Goal: Book appointment/travel/reservation

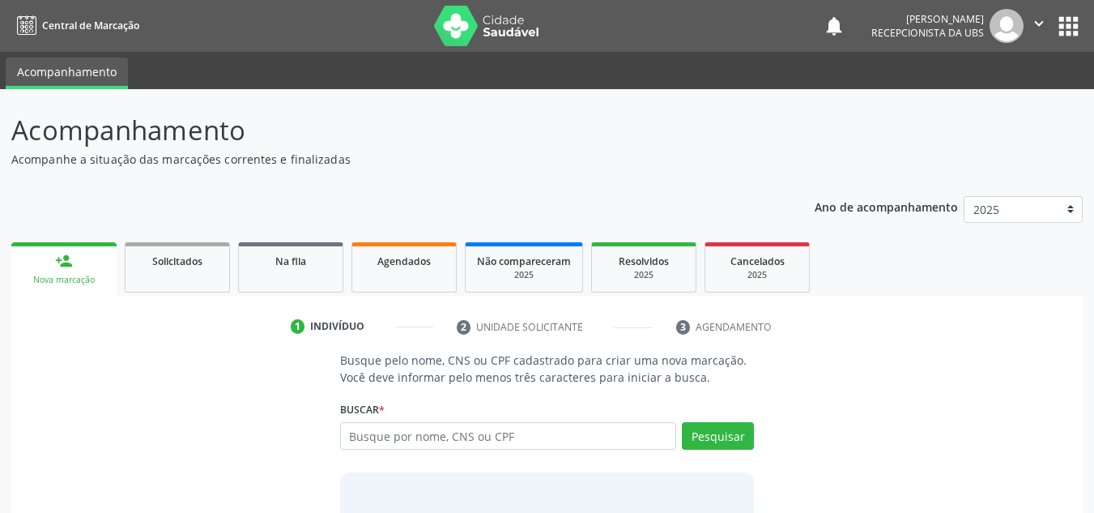
click at [508, 438] on input "text" at bounding box center [508, 436] width 337 height 28
type input "00791192474"
click at [729, 438] on button "Pesquisar" at bounding box center [718, 436] width 72 height 28
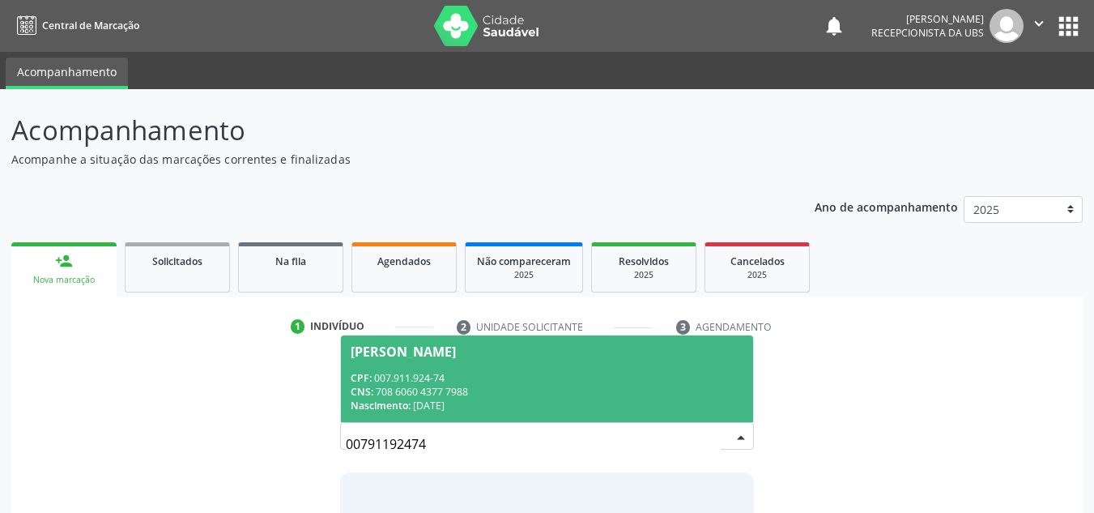
click at [456, 354] on div "[PERSON_NAME]" at bounding box center [403, 351] width 105 height 13
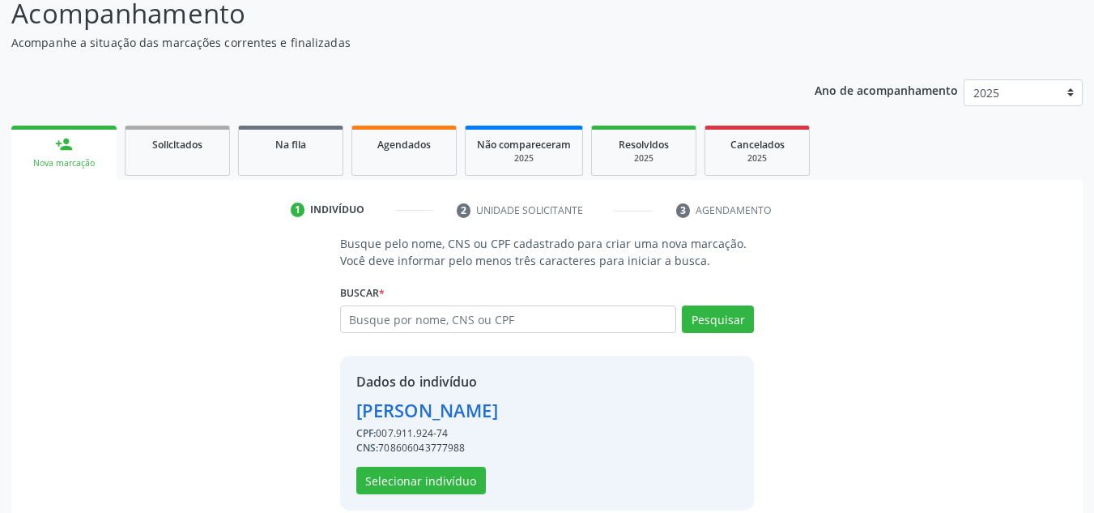
scroll to position [137, 0]
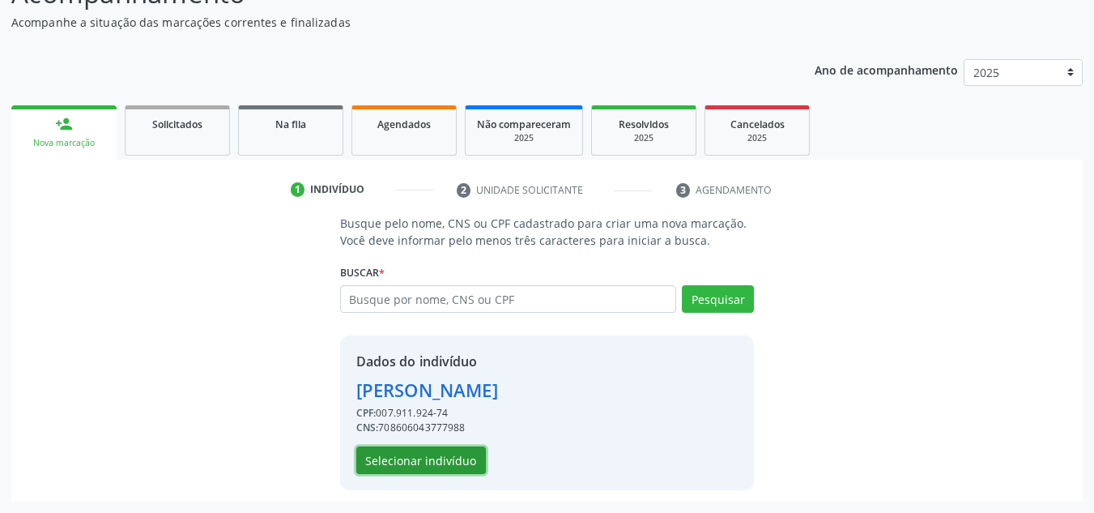
click at [448, 464] on button "Selecionar indivíduo" at bounding box center [421, 460] width 130 height 28
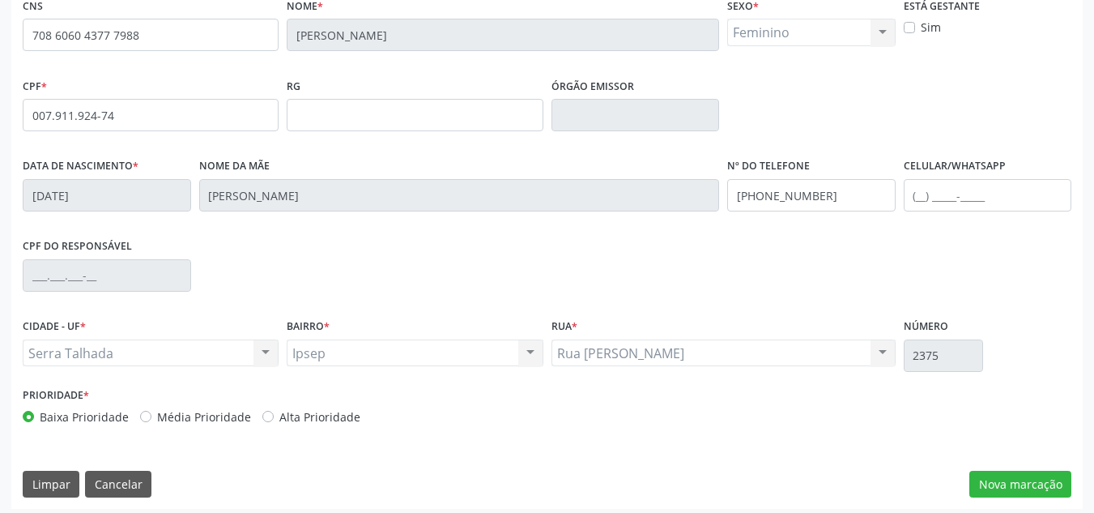
scroll to position [365, 0]
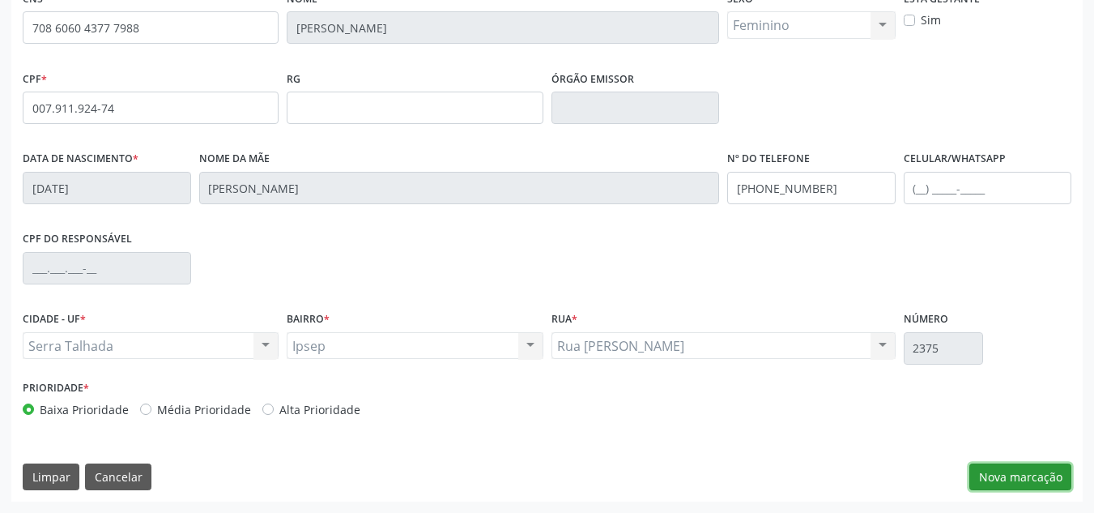
click at [1047, 471] on button "Nova marcação" at bounding box center [1021, 477] width 102 height 28
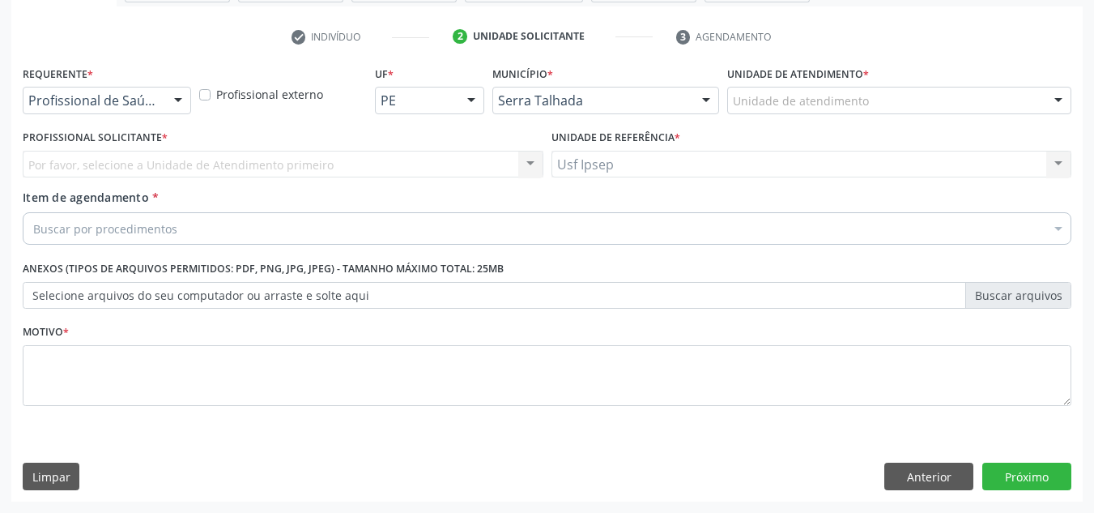
scroll to position [290, 0]
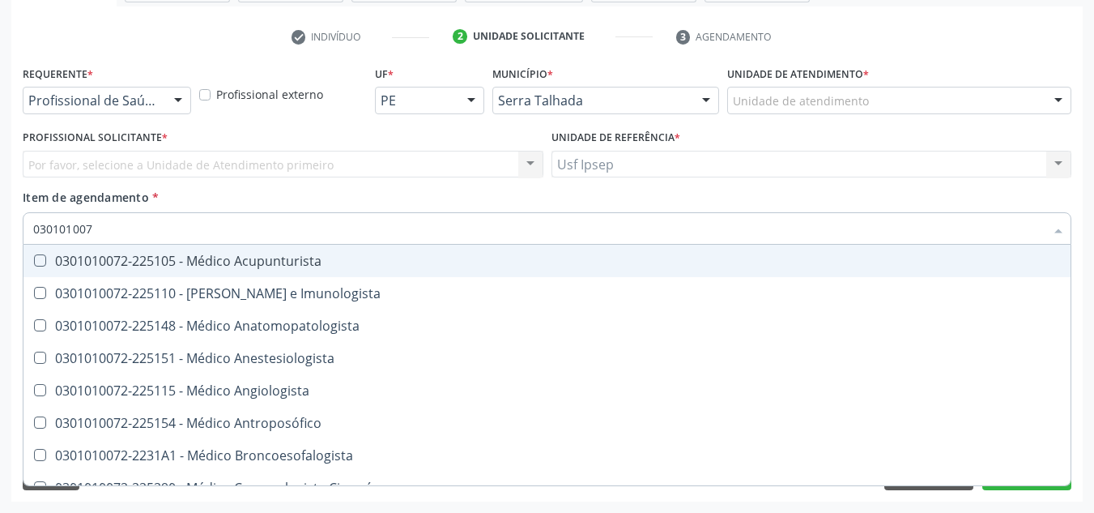
type input "0301010072"
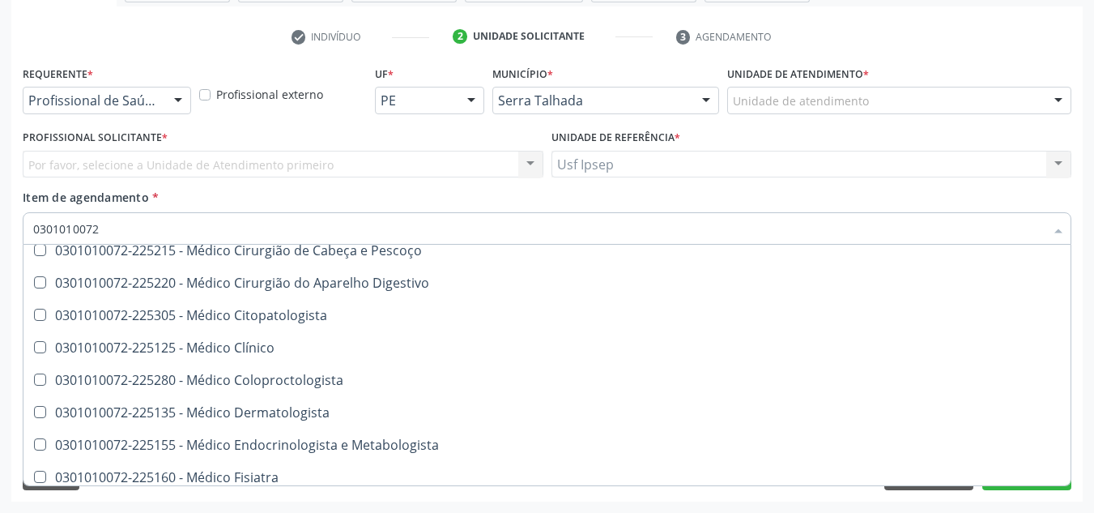
scroll to position [567, 0]
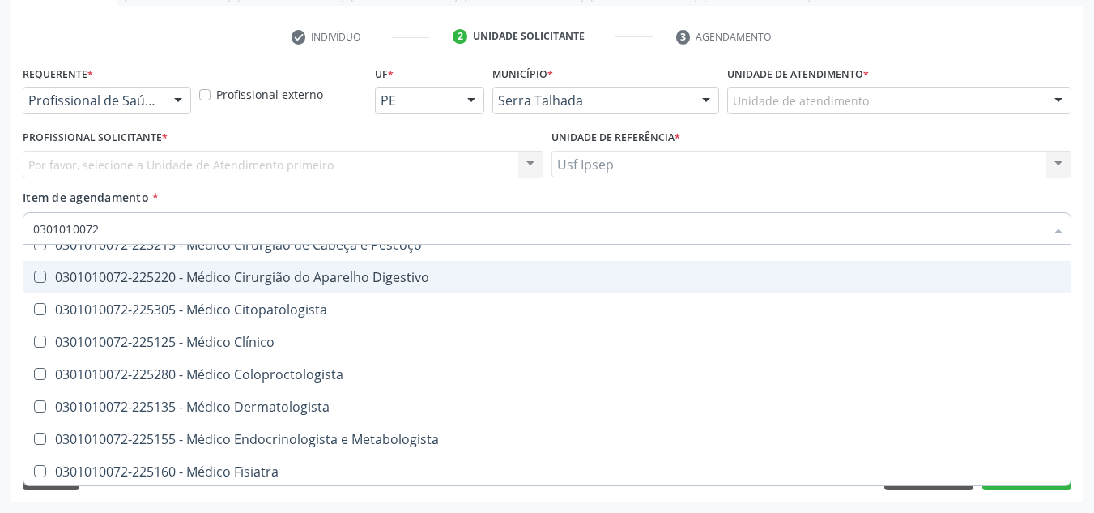
click at [599, 424] on span "0301010072-225155 - Médico Endocrinologista e Metabologista" at bounding box center [546, 439] width 1047 height 32
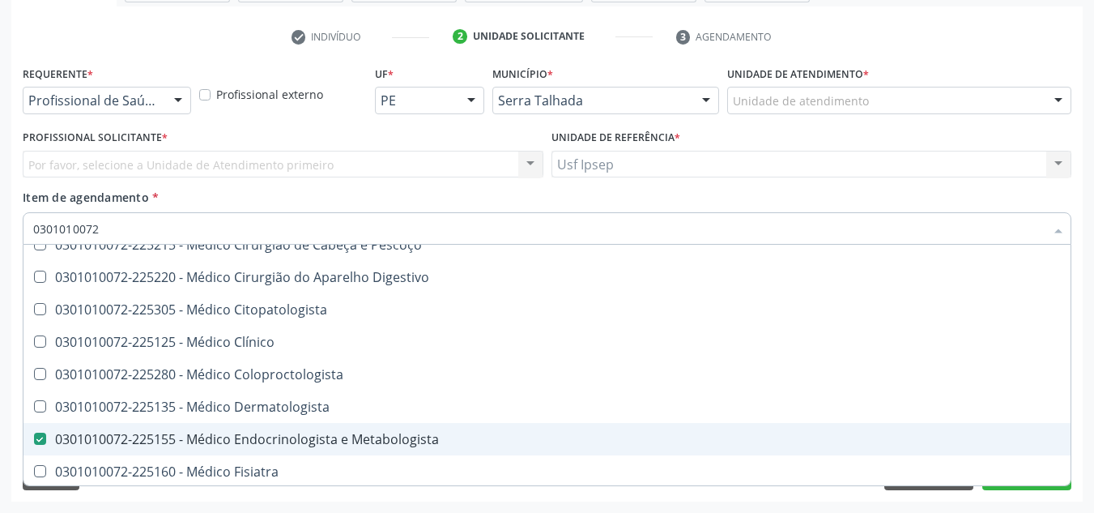
click at [599, 424] on span "0301010072-225155 - Médico Endocrinologista e Metabologista" at bounding box center [546, 439] width 1047 height 32
checkbox Metabologista "false"
